Goal: Navigation & Orientation: Understand site structure

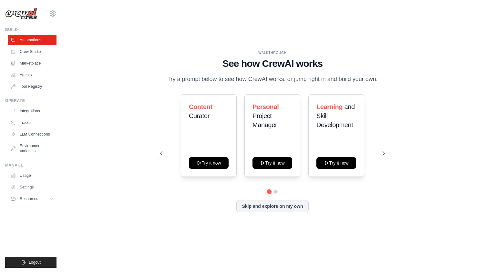
click at [423, 31] on div "WALKTHROUGH See how CrewAI works Try a prompt below to see how CrewAI works, or…" at bounding box center [272, 136] width 400 height 260
click at [35, 260] on span "Logout" at bounding box center [35, 262] width 12 height 5
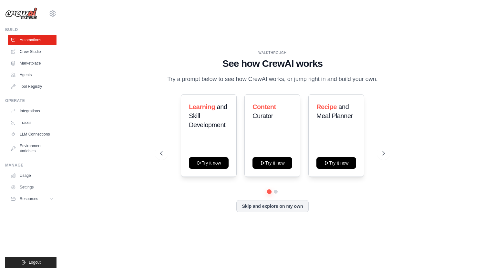
click at [104, 112] on div "WALKTHROUGH See how CrewAI works Try a prompt below to see how CrewAI works, or…" at bounding box center [272, 136] width 400 height 260
click at [26, 52] on link "Crew Studio" at bounding box center [32, 51] width 49 height 10
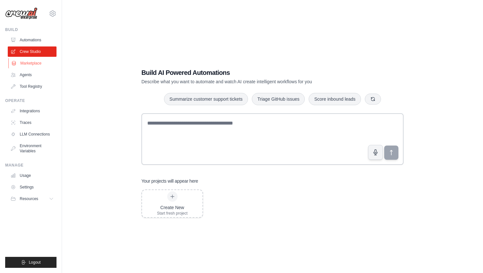
click at [30, 62] on link "Marketplace" at bounding box center [32, 63] width 49 height 10
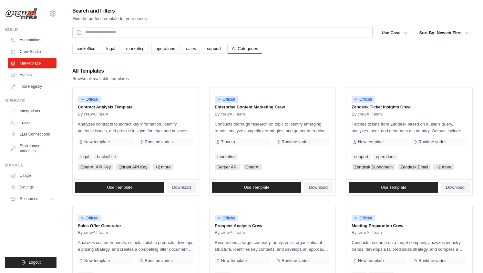
click at [458, 45] on div "backoffice legal marketing operations sales support All Categories" at bounding box center [272, 49] width 400 height 10
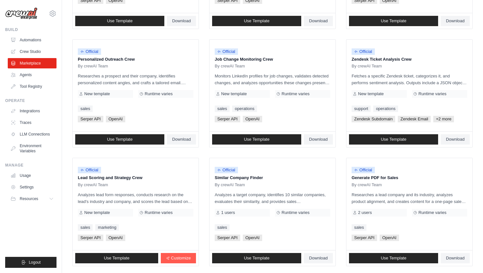
scroll to position [325, 0]
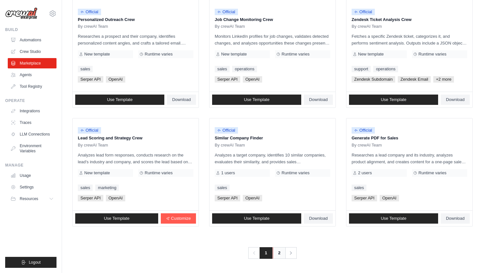
click at [278, 250] on link "2" at bounding box center [279, 253] width 13 height 12
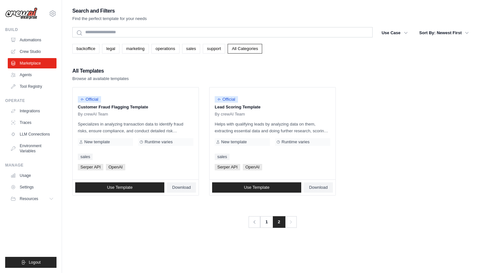
click at [274, 223] on span "2" at bounding box center [279, 222] width 13 height 12
click at [269, 224] on link "1" at bounding box center [266, 222] width 13 height 12
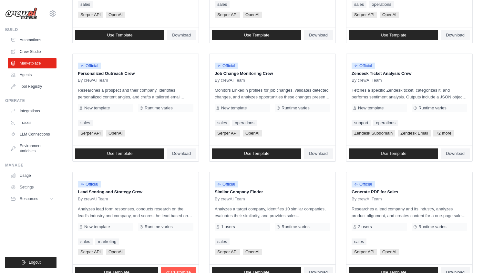
scroll to position [325, 0]
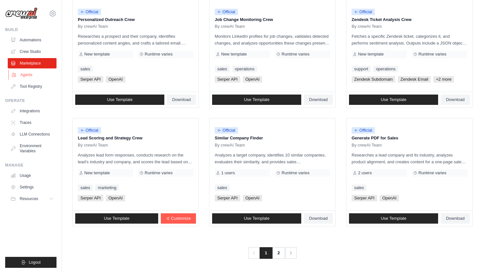
click at [27, 74] on link "Agents" at bounding box center [32, 75] width 49 height 10
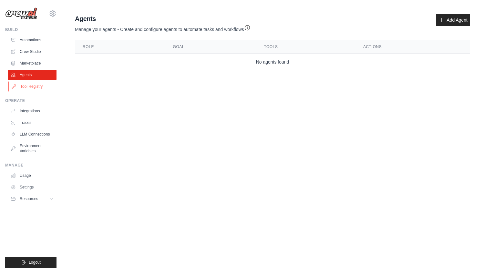
click at [30, 82] on link "Tool Registry" at bounding box center [32, 86] width 49 height 10
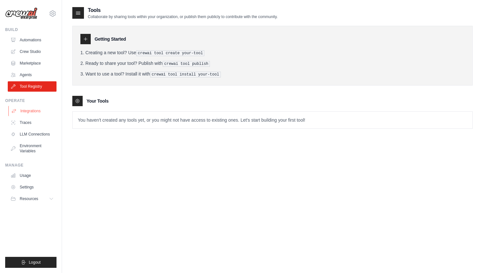
click at [34, 109] on link "Integrations" at bounding box center [32, 111] width 49 height 10
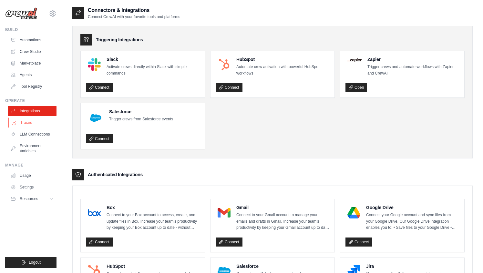
click at [34, 125] on link "Traces" at bounding box center [32, 122] width 49 height 10
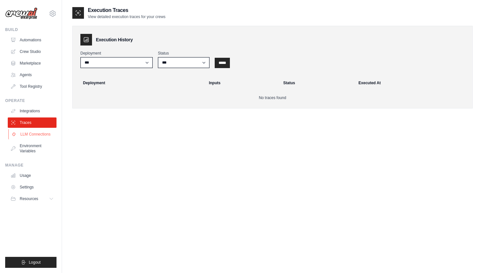
click at [38, 133] on link "LLM Connections" at bounding box center [32, 134] width 49 height 10
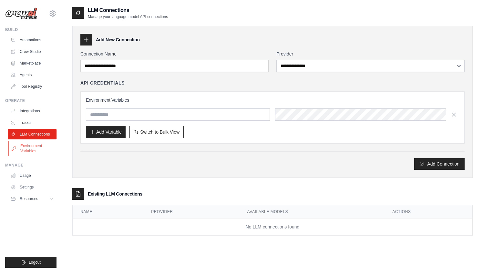
click at [42, 149] on link "Environment Variables" at bounding box center [32, 148] width 49 height 15
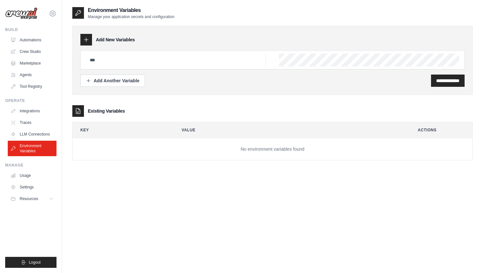
click at [37, 168] on div "Manage Usage Settings Resources Documentation GitHub Blog" at bounding box center [30, 183] width 51 height 41
click at [35, 173] on link "Usage" at bounding box center [32, 175] width 49 height 10
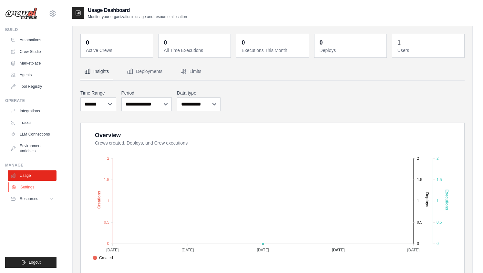
click at [36, 189] on link "Settings" at bounding box center [32, 187] width 49 height 10
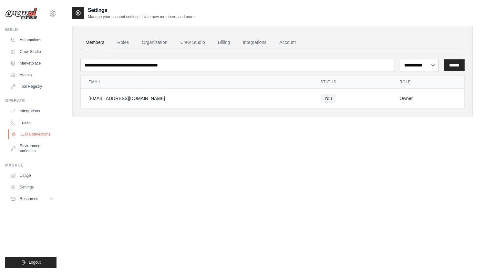
click at [31, 137] on link "LLM Connections" at bounding box center [32, 134] width 49 height 10
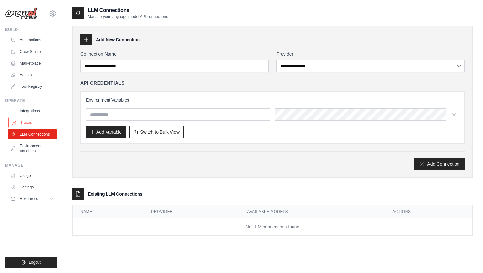
click at [28, 123] on link "Traces" at bounding box center [32, 122] width 49 height 10
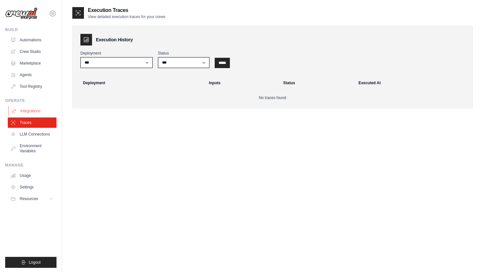
click at [29, 113] on link "Integrations" at bounding box center [32, 111] width 49 height 10
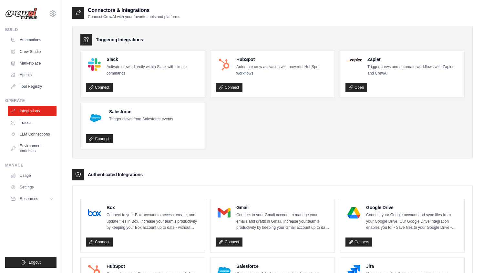
click at [275, 124] on ul "Slack Activate crews directly within Slack with simple commands Connect HubSpot…" at bounding box center [272, 100] width 384 height 98
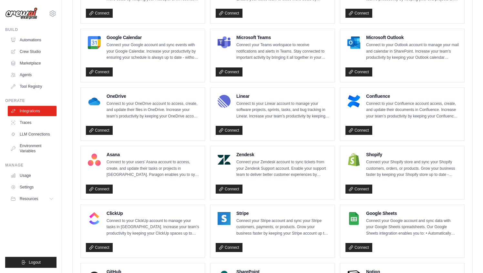
scroll to position [410, 0]
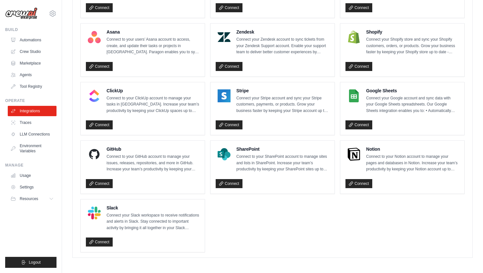
click at [313, 218] on ul "Box Connect to your Box account to access, create, and update files in Box. Inc…" at bounding box center [272, 20] width 384 height 463
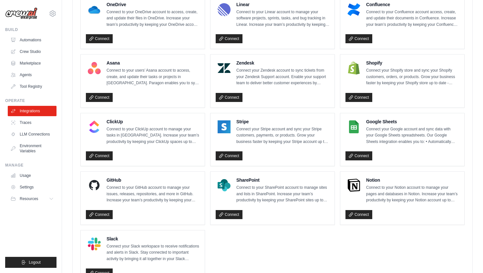
scroll to position [379, 0]
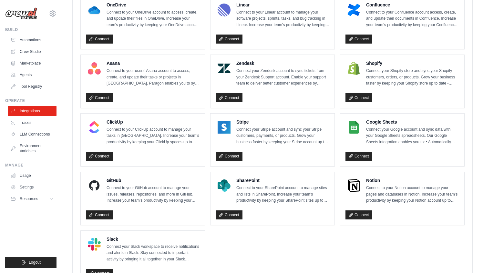
click at [310, 238] on ul "Box Connect to your Box account to access, create, and update files in Box. Inc…" at bounding box center [272, 51] width 384 height 463
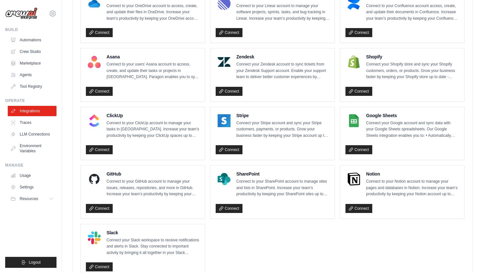
scroll to position [410, 0]
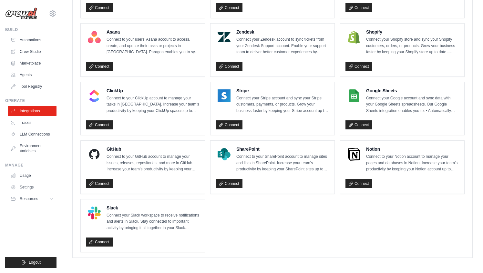
click at [243, 147] on h4 "SharePoint" at bounding box center [282, 149] width 93 height 6
click at [362, 179] on link "Connect" at bounding box center [358, 183] width 27 height 9
click at [334, 221] on ul "Box Connect to your Box account to access, create, and update files in Box. Inc…" at bounding box center [272, 20] width 384 height 463
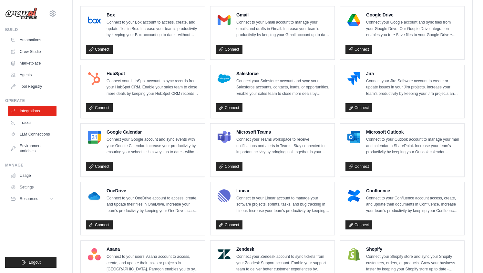
scroll to position [179, 0]
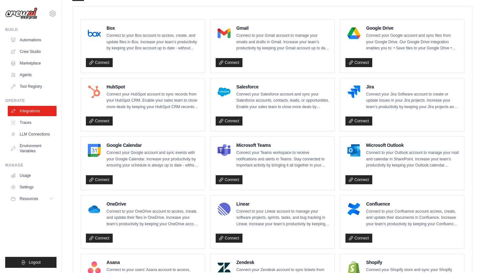
click at [337, 190] on ul "Box Connect to your Box account to access, create, and update files in Box. Inc…" at bounding box center [272, 250] width 384 height 463
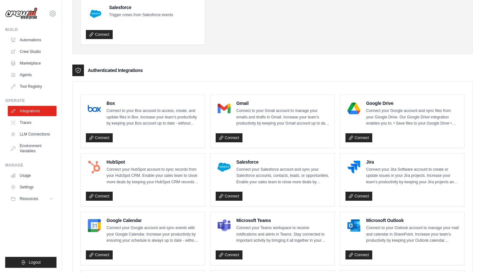
scroll to position [0, 0]
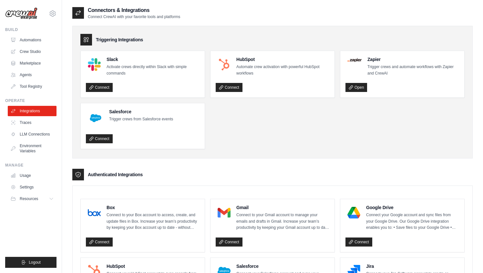
click at [33, 118] on link "Traces" at bounding box center [32, 122] width 49 height 10
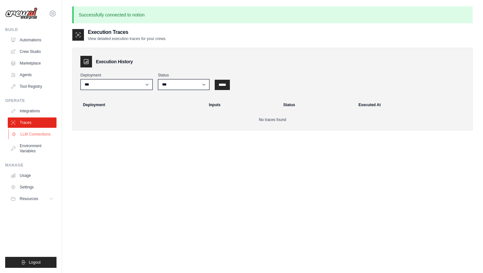
click at [36, 132] on link "LLM Connections" at bounding box center [32, 134] width 49 height 10
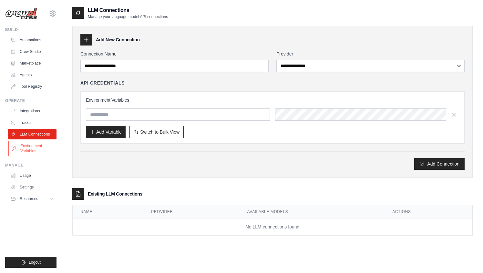
click at [35, 146] on link "Environment Variables" at bounding box center [32, 148] width 49 height 15
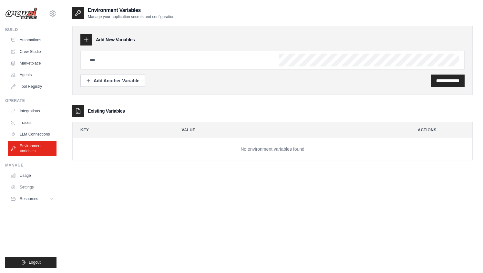
click at [191, 115] on div "Existing Variables" at bounding box center [272, 111] width 400 height 12
click at [205, 186] on div "**********" at bounding box center [272, 142] width 400 height 273
click at [29, 174] on link "Usage" at bounding box center [32, 175] width 49 height 10
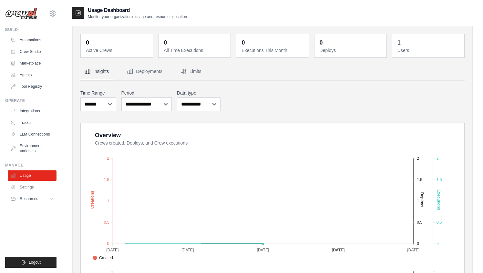
click at [264, 88] on div "**********" at bounding box center [272, 100] width 384 height 24
click at [24, 43] on link "Automations" at bounding box center [32, 40] width 49 height 10
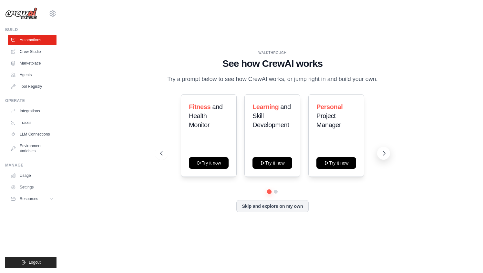
click at [382, 150] on icon at bounding box center [384, 153] width 6 height 6
click at [284, 196] on div "Fitness and Health Monitor Try it now Learning and Skill Development Try it now…" at bounding box center [272, 153] width 225 height 118
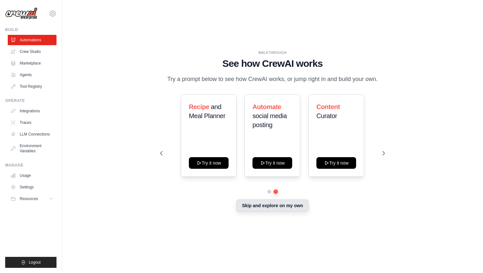
click at [281, 205] on button "Skip and explore on my own" at bounding box center [272, 205] width 72 height 12
